Goal: Task Accomplishment & Management: Complete application form

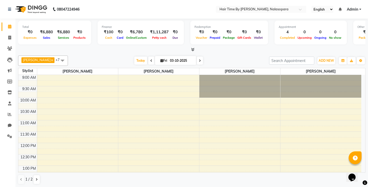
scroll to position [211, 0]
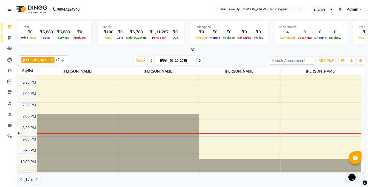
click at [10, 37] on icon at bounding box center [9, 38] width 3 height 4
select select "8131"
select select "service"
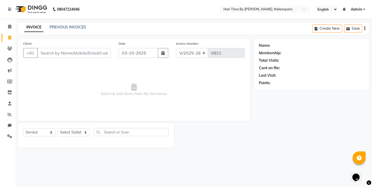
click at [49, 54] on input "Client" at bounding box center [74, 53] width 74 height 10
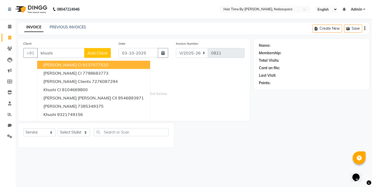
click at [49, 54] on input "khushi" at bounding box center [60, 53] width 47 height 10
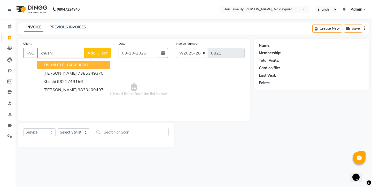
click at [74, 66] on ngb-highlight "8104669800" at bounding box center [75, 64] width 26 height 5
type input "8104669800"
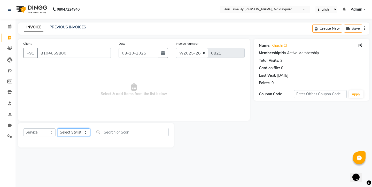
select select "75792"
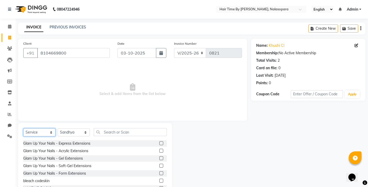
select select "product"
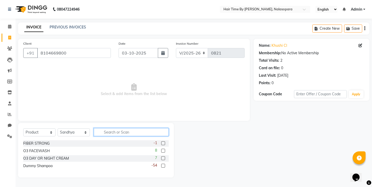
click at [123, 133] on input "text" at bounding box center [131, 132] width 75 height 8
click at [161, 165] on label at bounding box center [163, 166] width 4 height 4
click at [161, 165] on input "checkbox" at bounding box center [162, 165] width 3 height 3
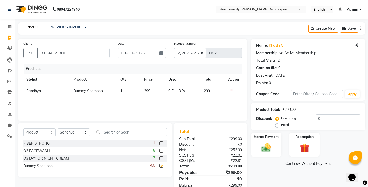
checkbox input "false"
click at [148, 92] on span "299" at bounding box center [147, 91] width 6 height 5
select select "75792"
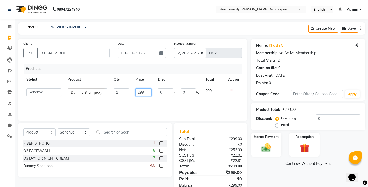
click at [147, 92] on input "299" at bounding box center [143, 92] width 16 height 8
type input "2"
type input "902"
click at [261, 139] on div "Manual Payment" at bounding box center [266, 145] width 32 height 26
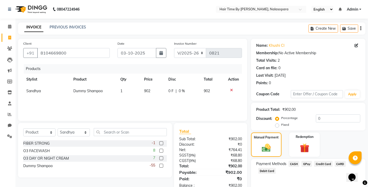
click at [307, 164] on span "GPay" at bounding box center [306, 164] width 11 height 6
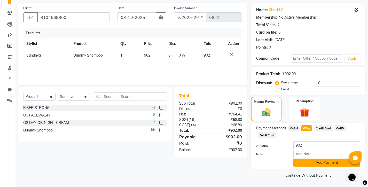
scroll to position [35, 0]
click at [308, 161] on button "Add Payment" at bounding box center [326, 163] width 67 height 8
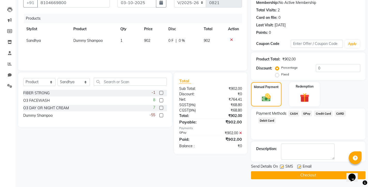
scroll to position [50, 0]
click at [291, 175] on button "Checkout" at bounding box center [308, 175] width 114 height 8
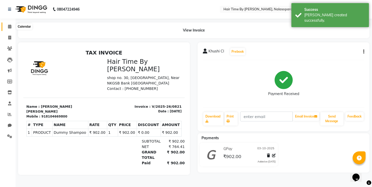
click at [10, 28] on span at bounding box center [9, 27] width 9 height 6
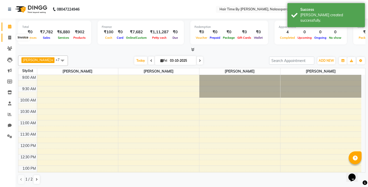
click at [10, 38] on icon at bounding box center [9, 38] width 3 height 4
select select "8131"
select select "service"
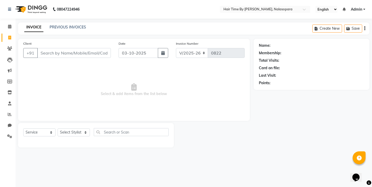
click at [57, 55] on input "Client" at bounding box center [74, 53] width 74 height 10
click at [9, 47] on icon at bounding box center [9, 48] width 5 height 4
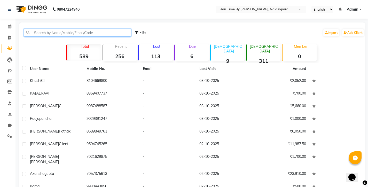
click at [55, 33] on input "text" at bounding box center [77, 33] width 107 height 8
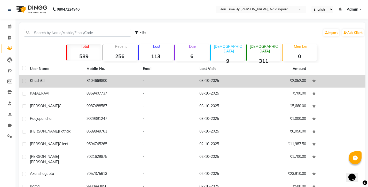
click at [87, 80] on td "8104669800" at bounding box center [111, 81] width 57 height 13
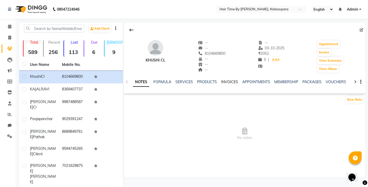
click at [227, 81] on link "INVOICES" at bounding box center [229, 81] width 17 height 5
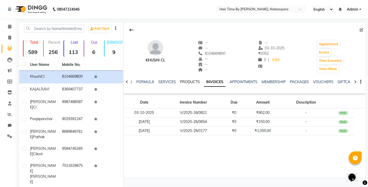
click at [194, 82] on link "PRODUCTS" at bounding box center [190, 81] width 20 height 5
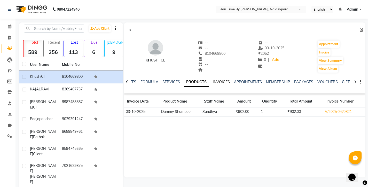
click at [216, 83] on link "INVOICES" at bounding box center [221, 81] width 17 height 5
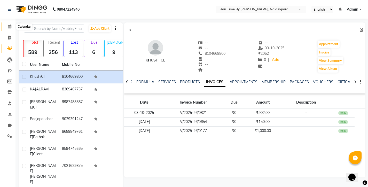
click at [11, 26] on icon at bounding box center [9, 27] width 3 height 4
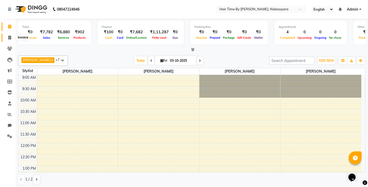
click at [11, 38] on icon at bounding box center [9, 38] width 3 height 4
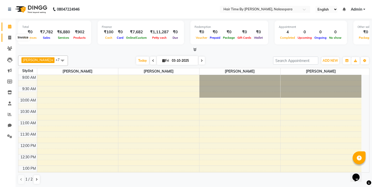
select select "8131"
select select "service"
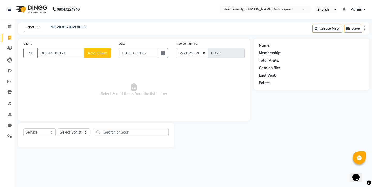
type input "8691835370"
click at [108, 53] on button "Add Client" at bounding box center [97, 53] width 27 height 10
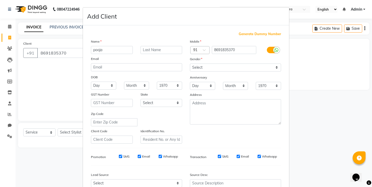
type input "pooja"
type input "maam"
select select "[DEMOGRAPHIC_DATA]"
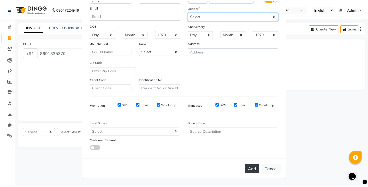
scroll to position [51, 0]
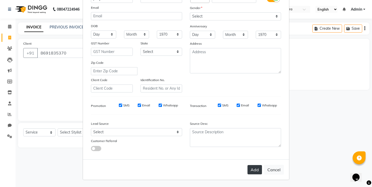
click at [250, 168] on button "Add" at bounding box center [254, 169] width 14 height 9
select select
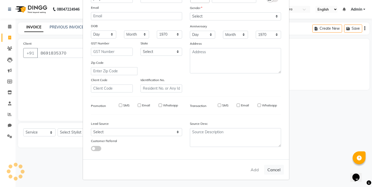
select select
checkbox input "false"
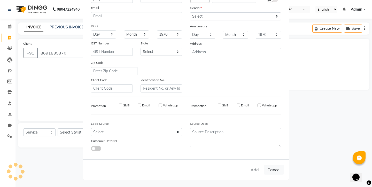
checkbox input "false"
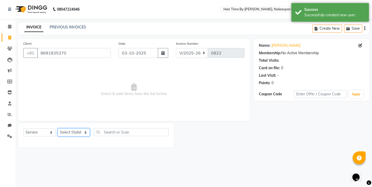
click at [78, 131] on select "Select Stylist [PERSON_NAME] [PERSON_NAME] divya [PERSON_NAME] [PERSON_NAME] Sa…" at bounding box center [74, 132] width 32 height 8
select select "75792"
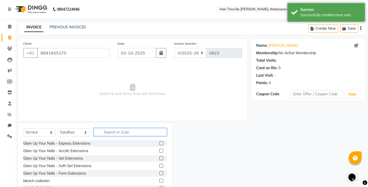
click at [109, 134] on input "text" at bounding box center [130, 132] width 73 height 8
type input "m"
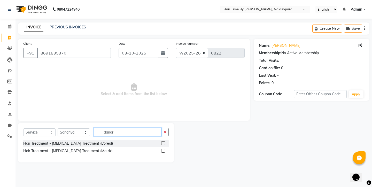
type input "dandy"
drag, startPoint x: 121, startPoint y: 140, endPoint x: 161, endPoint y: 150, distance: 41.8
click at [161, 150] on label at bounding box center [163, 151] width 4 height 4
click at [161, 150] on input "checkbox" at bounding box center [162, 150] width 3 height 3
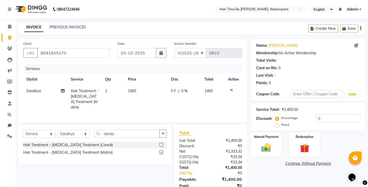
checkbox input "false"
click at [268, 146] on img at bounding box center [266, 147] width 16 height 11
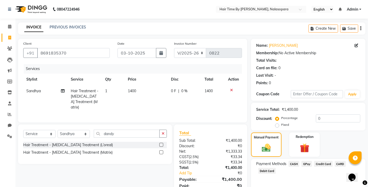
click at [309, 164] on span "GPay" at bounding box center [306, 164] width 11 height 6
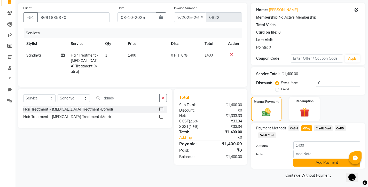
scroll to position [35, 0]
click at [309, 163] on button "Add Payment" at bounding box center [326, 163] width 67 height 8
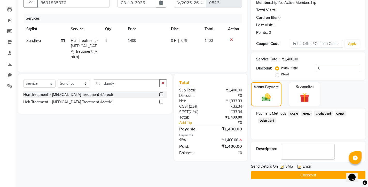
scroll to position [50, 0]
click at [306, 175] on button "Checkout" at bounding box center [308, 175] width 114 height 8
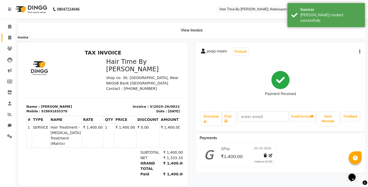
click at [9, 35] on span at bounding box center [9, 38] width 9 height 6
select select "8131"
select select "service"
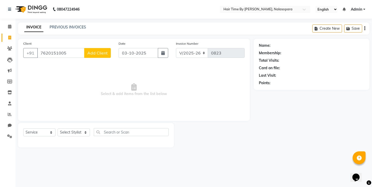
type input "7620151005"
click at [97, 54] on span "Add Client" at bounding box center [97, 52] width 20 height 5
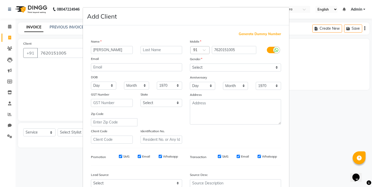
type input "[PERSON_NAME]"
type input "more"
click at [230, 67] on select "Select [DEMOGRAPHIC_DATA] [DEMOGRAPHIC_DATA] Other Prefer Not To Say" at bounding box center [235, 67] width 91 height 8
select select "[DEMOGRAPHIC_DATA]"
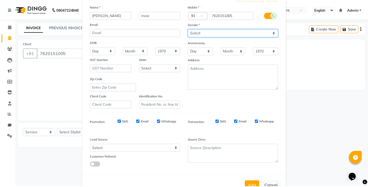
scroll to position [40, 0]
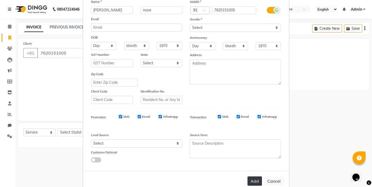
click at [250, 179] on button "Add" at bounding box center [254, 180] width 14 height 9
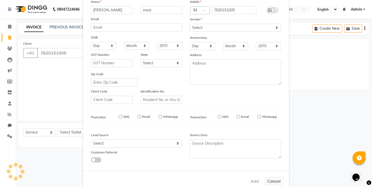
select select
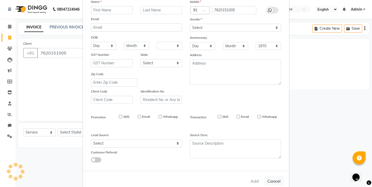
select select
checkbox input "false"
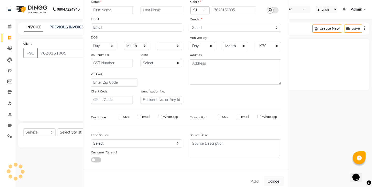
checkbox input "false"
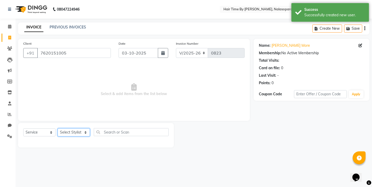
click at [71, 130] on select "Select Stylist [PERSON_NAME] [PERSON_NAME] divya [PERSON_NAME] [PERSON_NAME] Sa…" at bounding box center [74, 132] width 32 height 8
select select "77142"
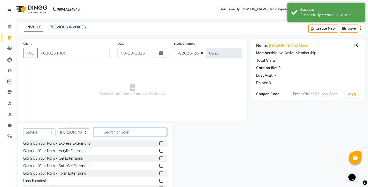
click at [114, 132] on input "text" at bounding box center [130, 132] width 73 height 8
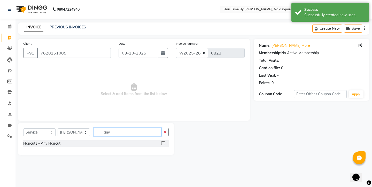
type input "any"
click at [164, 143] on label at bounding box center [163, 143] width 4 height 4
click at [164, 143] on input "checkbox" at bounding box center [162, 143] width 3 height 3
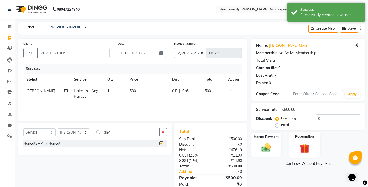
checkbox input "false"
click at [264, 146] on img at bounding box center [266, 147] width 16 height 11
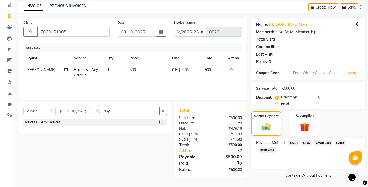
scroll to position [21, 0]
click at [307, 143] on span "GPay" at bounding box center [306, 143] width 11 height 6
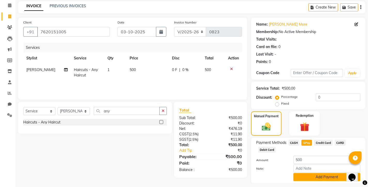
click at [316, 174] on button "Add Payment" at bounding box center [326, 177] width 67 height 8
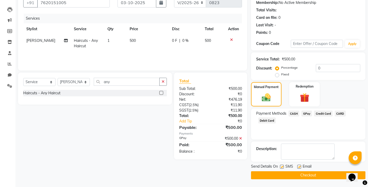
scroll to position [50, 0]
click at [300, 176] on button "Checkout" at bounding box center [308, 175] width 114 height 8
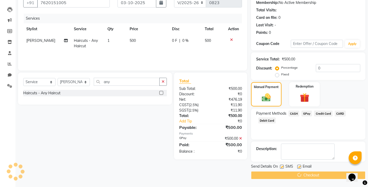
click at [300, 176] on div "Checkout" at bounding box center [308, 175] width 114 height 8
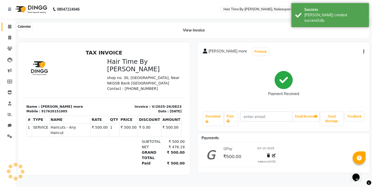
click at [11, 28] on icon at bounding box center [9, 27] width 3 height 4
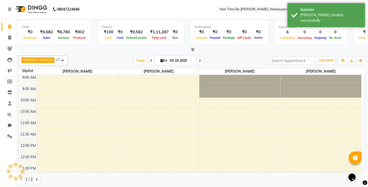
scroll to position [211, 0]
